Goal: Transaction & Acquisition: Purchase product/service

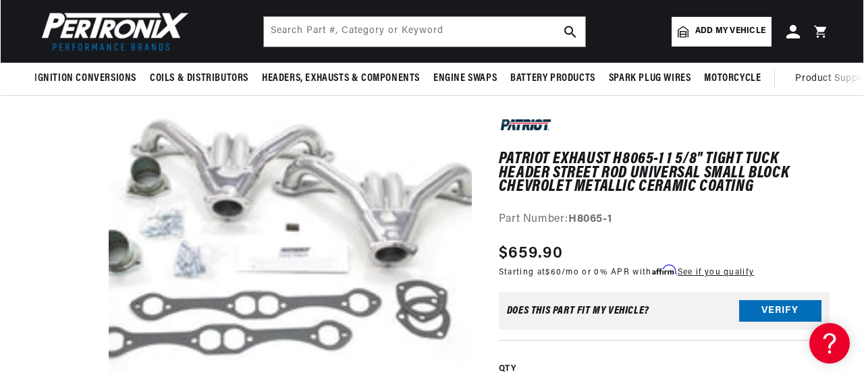
scroll to position [112, 0]
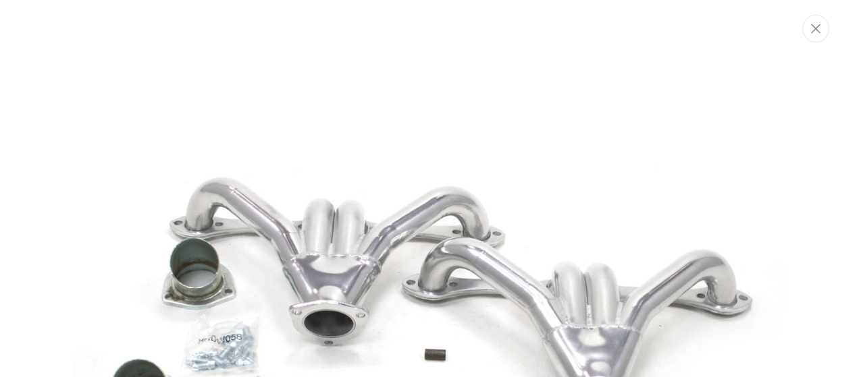
scroll to position [0, 0]
click at [812, 33] on icon "Close" at bounding box center [816, 29] width 9 height 10
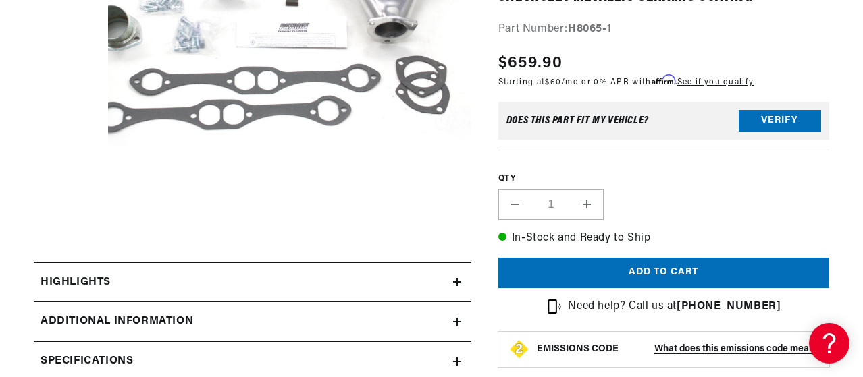
click at [603, 219] on button "Increase quantity for Patriot Exhaust H8065-1 1 5/8&quot; Tight Tuck Header Str…" at bounding box center [586, 203] width 32 height 31
click at [531, 219] on button "Decrease quantity for Patriot Exhaust H8065-1 1 5/8&quot; Tight Tuck Header Str…" at bounding box center [515, 203] width 32 height 31
type input "1"
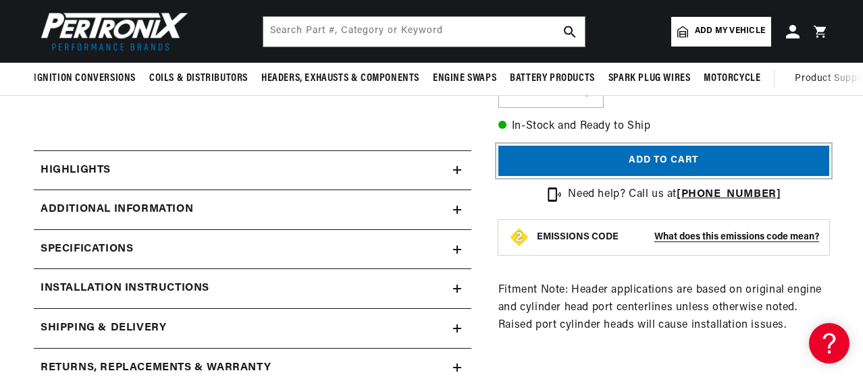
scroll to position [0, 18]
click at [632, 176] on button "Add to cart" at bounding box center [663, 161] width 331 height 30
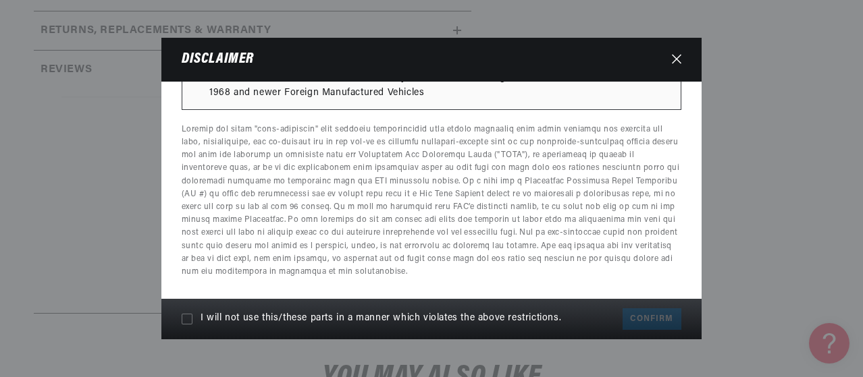
scroll to position [0, 711]
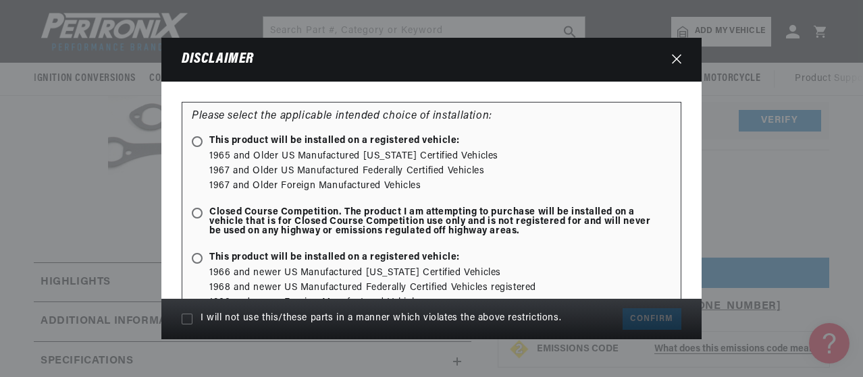
click at [681, 63] on icon "Close" at bounding box center [676, 59] width 9 height 10
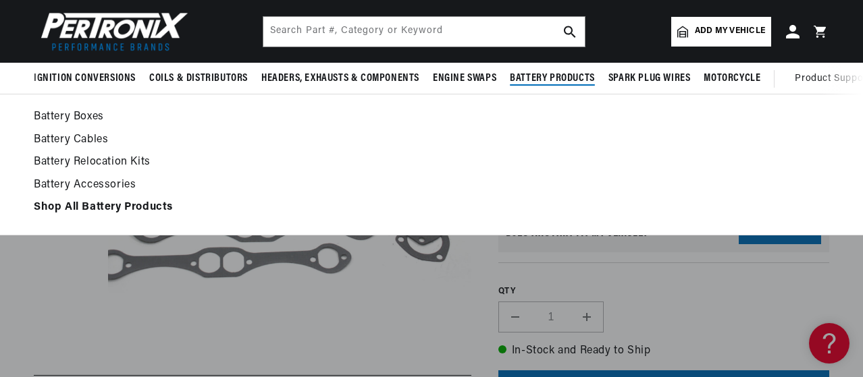
scroll to position [0, 0]
click at [590, 172] on link "Battery Relocation Kits" at bounding box center [431, 162] width 795 height 19
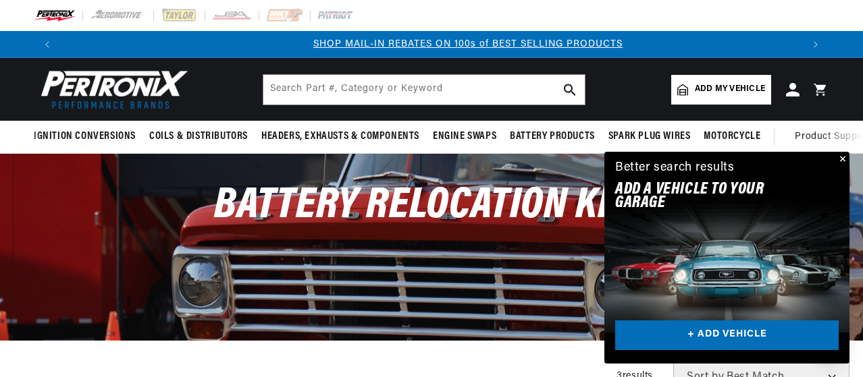
scroll to position [0, 711]
click at [834, 152] on button "Close" at bounding box center [841, 160] width 16 height 16
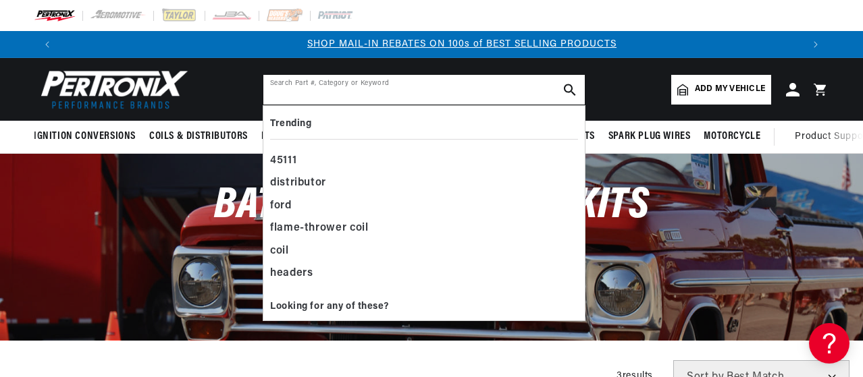
click at [263, 101] on input "text" at bounding box center [423, 90] width 321 height 30
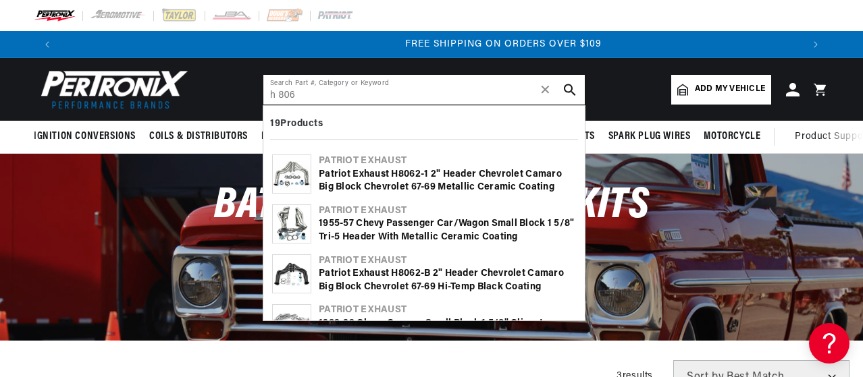
scroll to position [0, 1421]
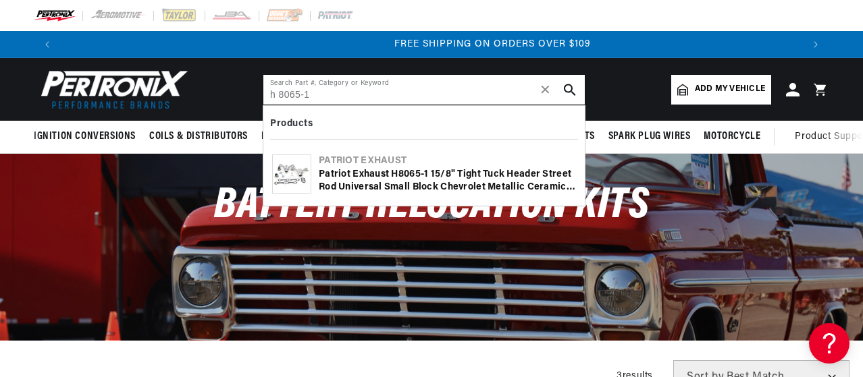
type input "h 8065-1"
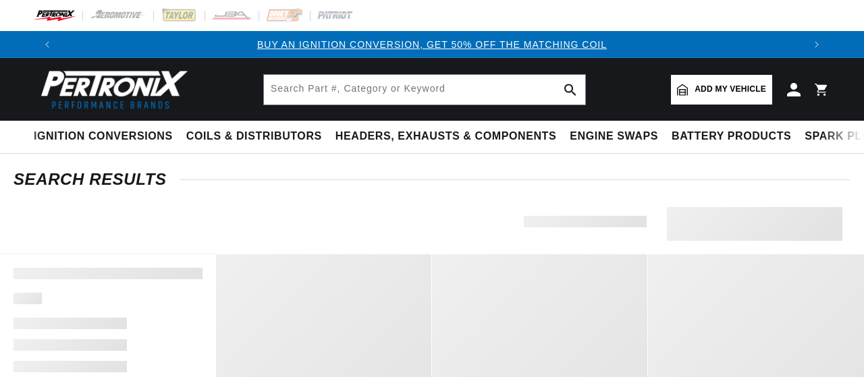
type input "h 8065-1"
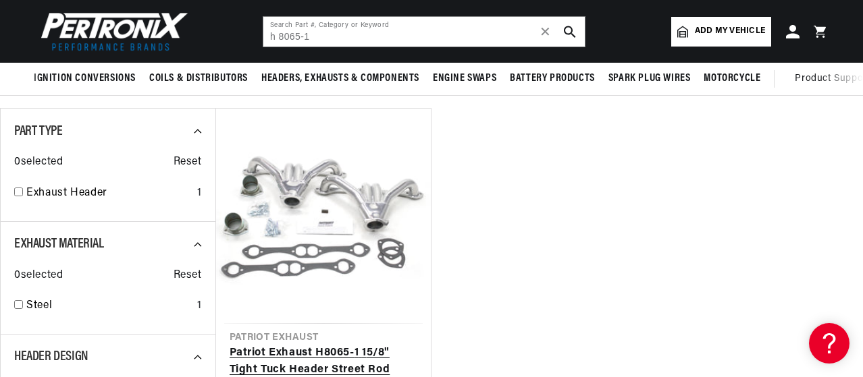
scroll to position [0, 711]
click at [316, 345] on link "Patriot Exhaust H8065- 1 1 5/8" Tight Tuck Header Street Rod Universal Small Bl…" at bounding box center [323, 371] width 188 height 52
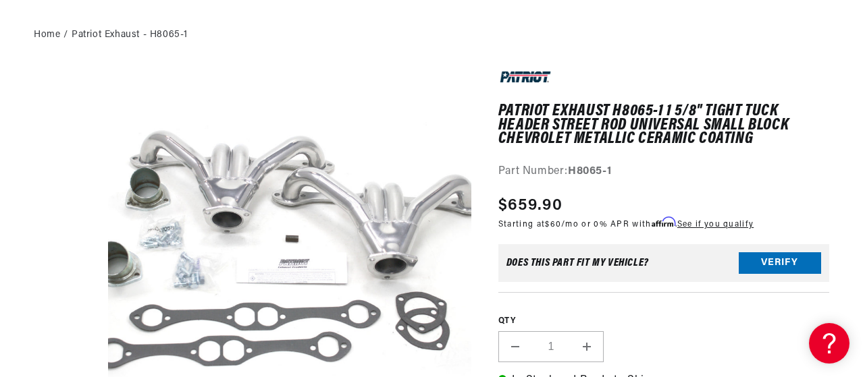
scroll to position [225, 0]
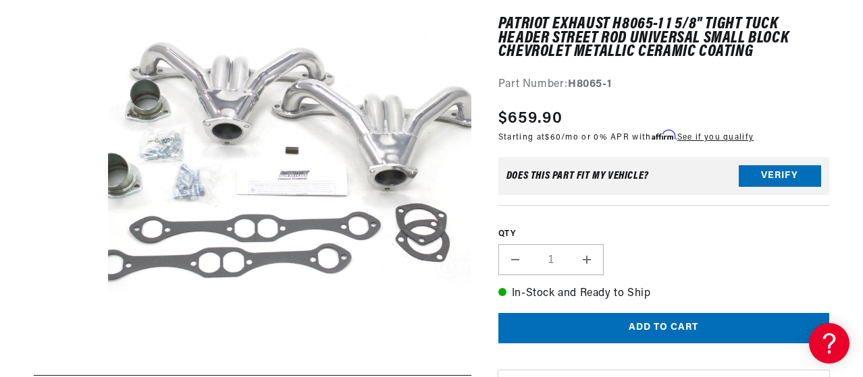
click at [72, 377] on button "Open media 1 in modal" at bounding box center [72, 377] width 0 height 0
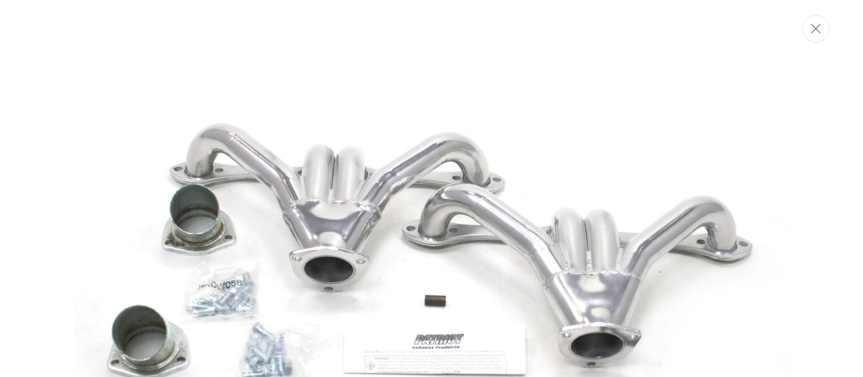
scroll to position [0, 0]
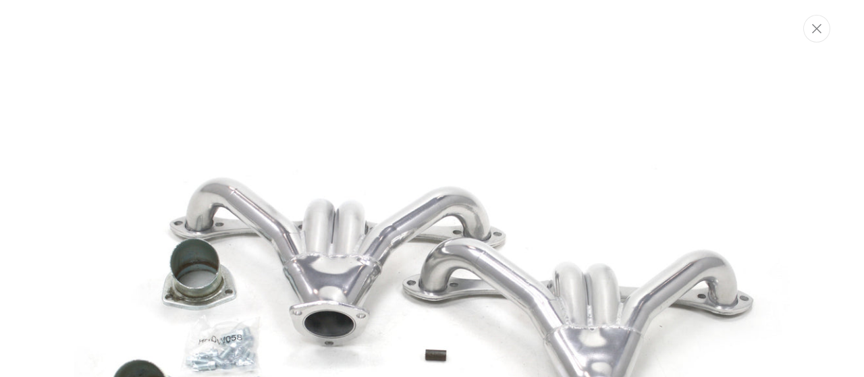
click at [594, 277] on img "Media gallery" at bounding box center [431, 370] width 715 height 715
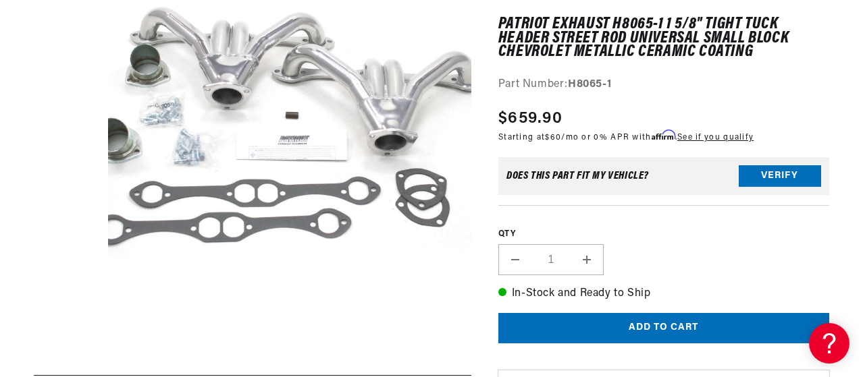
scroll to position [35, 0]
click at [72, 342] on button "Open media 1 in modal" at bounding box center [72, 342] width 0 height 0
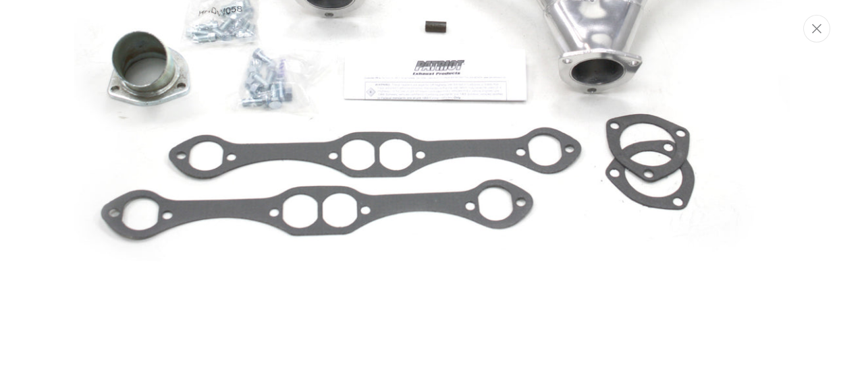
scroll to position [0, 0]
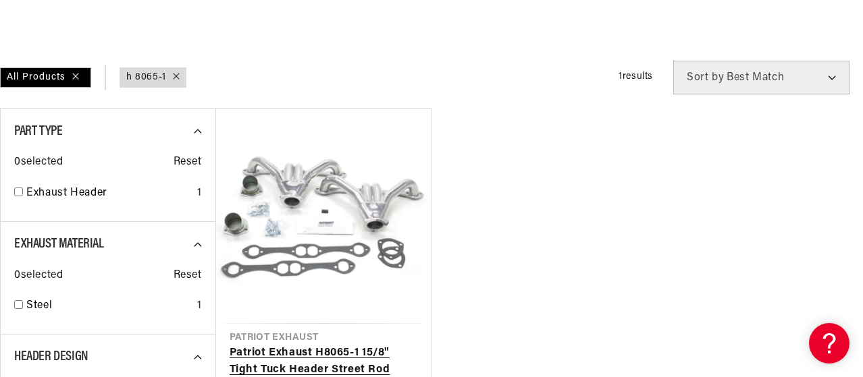
click at [313, 345] on link "Patriot Exhaust H8065- 1 1 5/8" Tight Tuck Header Street Rod Universal Small Bl…" at bounding box center [323, 371] width 188 height 52
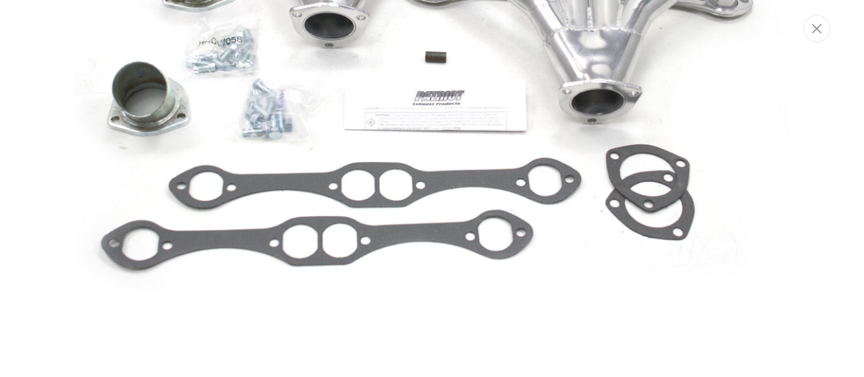
scroll to position [329, 0]
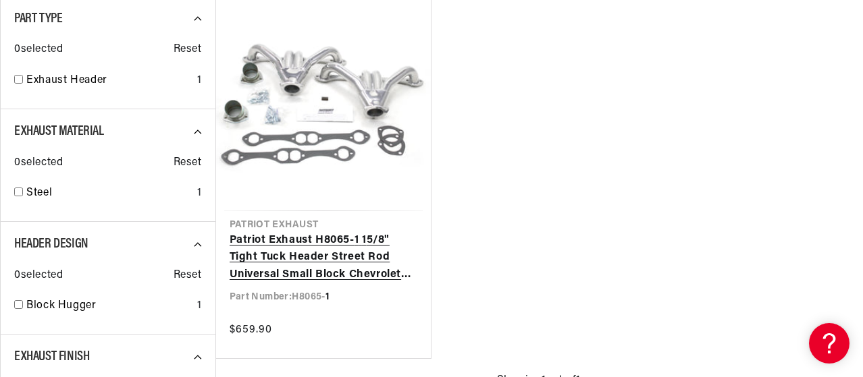
scroll to position [0, 1421]
click at [339, 232] on link "Patriot Exhaust H8065- 1 1 5/8" Tight Tuck Header Street Rod Universal Small Bl…" at bounding box center [323, 258] width 188 height 52
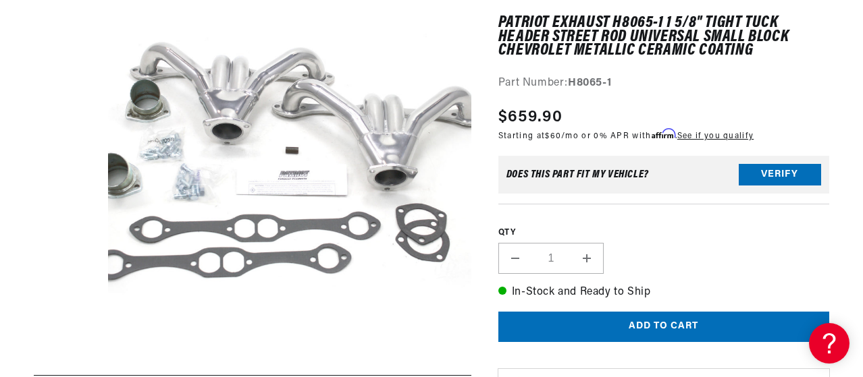
click at [72, 377] on button "Open media 1 in modal" at bounding box center [72, 377] width 0 height 0
